Goal: Information Seeking & Learning: Learn about a topic

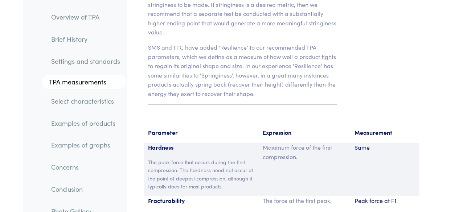
scroll to position [5307, 0]
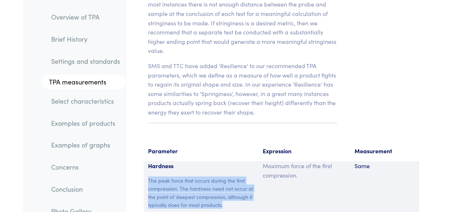
drag, startPoint x: 148, startPoint y: 125, endPoint x: 222, endPoint y: 150, distance: 77.4
click at [222, 177] on p "The peak force that occurs during the first compression. The hardness need not …" at bounding box center [201, 193] width 106 height 33
copy p "The peak force that occurs during the first compression. The hardness need not …"
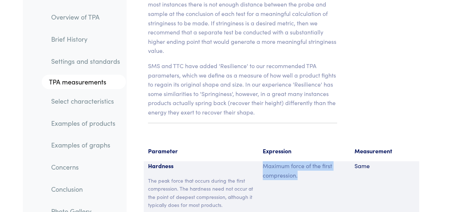
drag, startPoint x: 263, startPoint y: 112, endPoint x: 303, endPoint y: 125, distance: 42.5
click at [303, 161] on p "Maximum force of the first compression." at bounding box center [304, 170] width 83 height 18
copy p "Maximum force of the first compression."
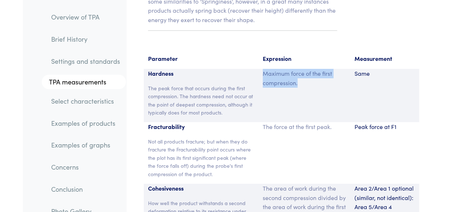
scroll to position [5416, 0]
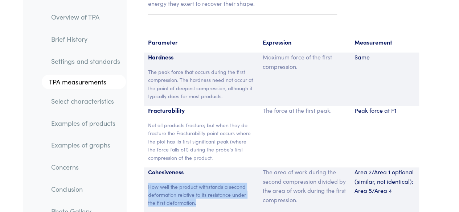
drag, startPoint x: 148, startPoint y: 132, endPoint x: 199, endPoint y: 150, distance: 54.2
click at [199, 183] on p "How well the product withstands a second deformation relative to its resistance…" at bounding box center [201, 195] width 106 height 24
copy p "How well the product withstands a second deformation relative to its resistance…"
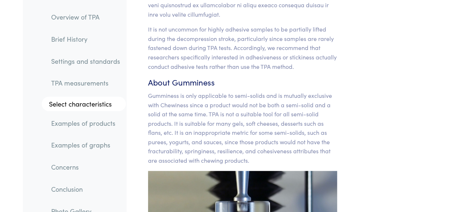
scroll to position [7809, 0]
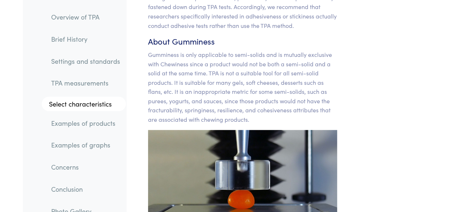
click at [222, 140] on img at bounding box center [242, 174] width 189 height 88
drag, startPoint x: 220, startPoint y: 134, endPoint x: 220, endPoint y: 147, distance: 13.1
click at [220, 147] on img at bounding box center [242, 174] width 189 height 88
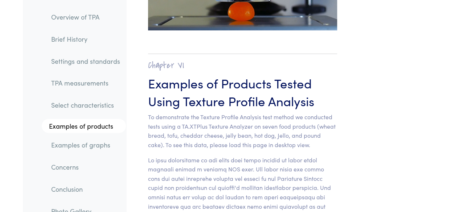
scroll to position [7954, 0]
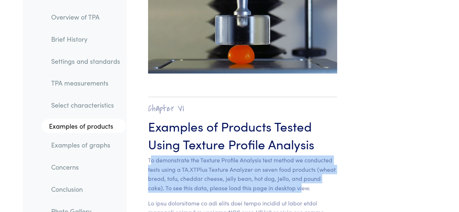
drag, startPoint x: 149, startPoint y: 98, endPoint x: 282, endPoint y: 127, distance: 136.1
click at [282, 156] on p "To demonstrate the Texture Profile Analysis test method we conducted tests usin…" at bounding box center [242, 174] width 189 height 37
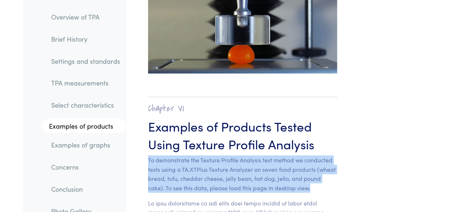
drag, startPoint x: 148, startPoint y: 96, endPoint x: 292, endPoint y: 127, distance: 147.9
click at [292, 156] on p "To demonstrate the Texture Profile Analysis test method we conducted tests usin…" at bounding box center [242, 174] width 189 height 37
copy p "To demonstrate the Texture Profile Analysis test method we conducted tests usin…"
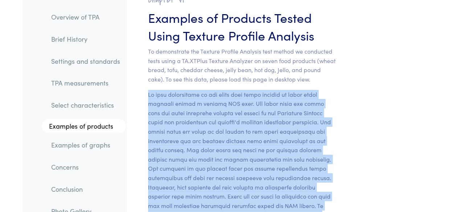
drag, startPoint x: 149, startPoint y: 30, endPoint x: 293, endPoint y: 159, distance: 193.6
click at [293, 159] on p at bounding box center [242, 164] width 189 height 149
copy p "We took photographs at the exact same three moments on these seven products dur…"
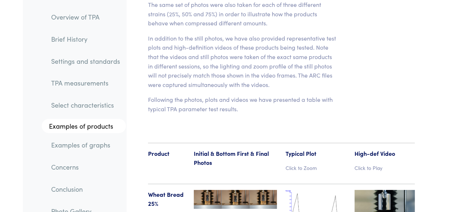
scroll to position [8317, 0]
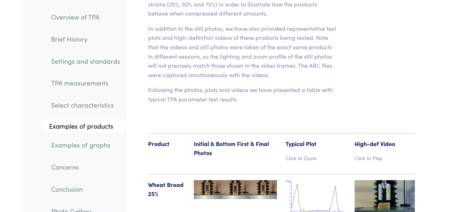
click at [208, 180] on img at bounding box center [235, 189] width 83 height 19
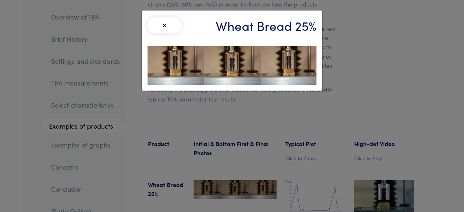
click at [208, 119] on div "× Wheat Bread 25%" at bounding box center [232, 106] width 464 height 212
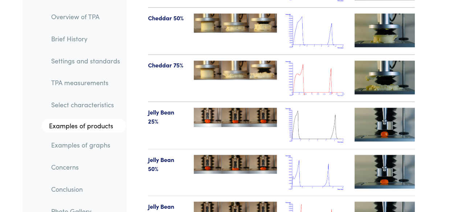
scroll to position [8824, 0]
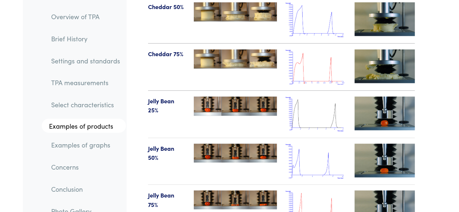
click at [360, 190] on img at bounding box center [384, 207] width 60 height 34
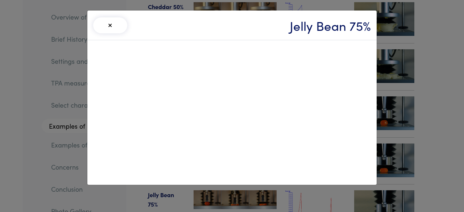
click at [97, 24] on button "×" at bounding box center [110, 25] width 34 height 16
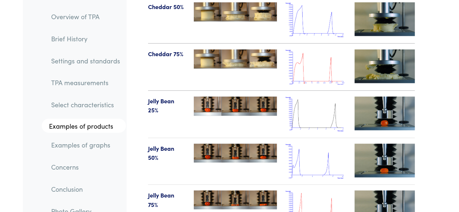
click at [305, 190] on img at bounding box center [315, 207] width 60 height 35
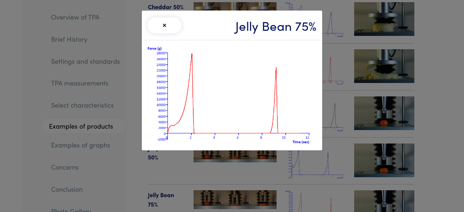
click at [164, 27] on button "×" at bounding box center [165, 25] width 34 height 16
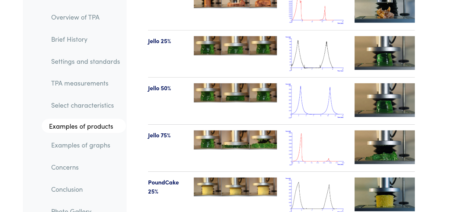
scroll to position [9151, 0]
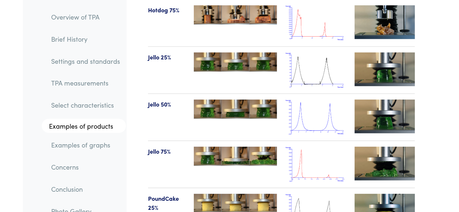
click at [372, 147] on img at bounding box center [384, 164] width 60 height 34
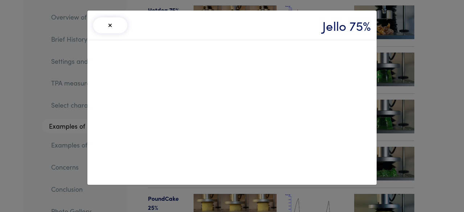
click at [109, 21] on button "×" at bounding box center [110, 25] width 34 height 16
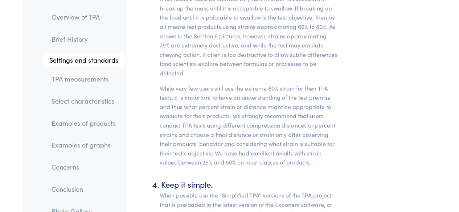
scroll to position [3893, 0]
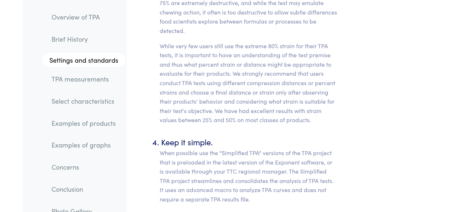
click at [78, 77] on link "TPA measurements" at bounding box center [86, 79] width 80 height 17
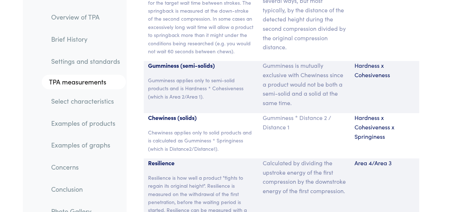
scroll to position [5779, 0]
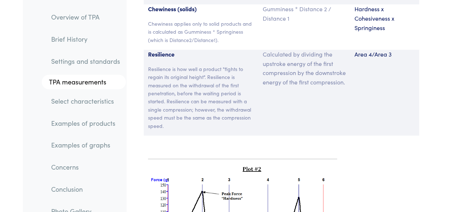
click at [98, 103] on link "Select characteristics" at bounding box center [85, 101] width 80 height 17
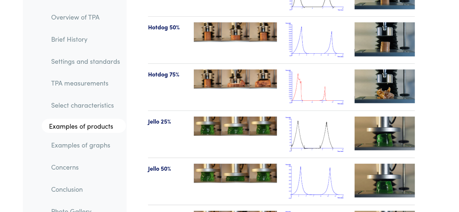
scroll to position [9105, 0]
